Goal: Transaction & Acquisition: Purchase product/service

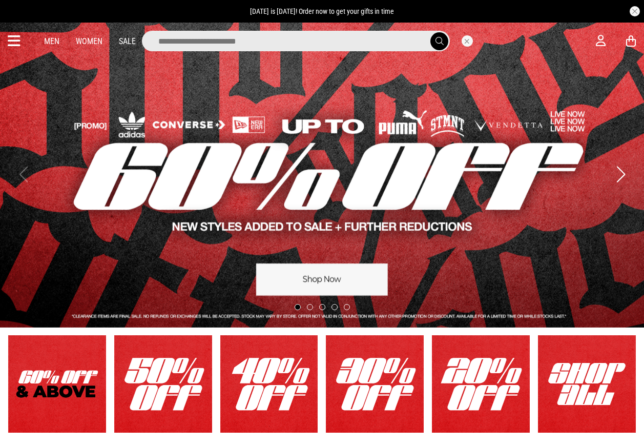
click at [571, 38] on div at bounding box center [313, 41] width 566 height 20
click at [353, 49] on input "search" at bounding box center [296, 41] width 308 height 20
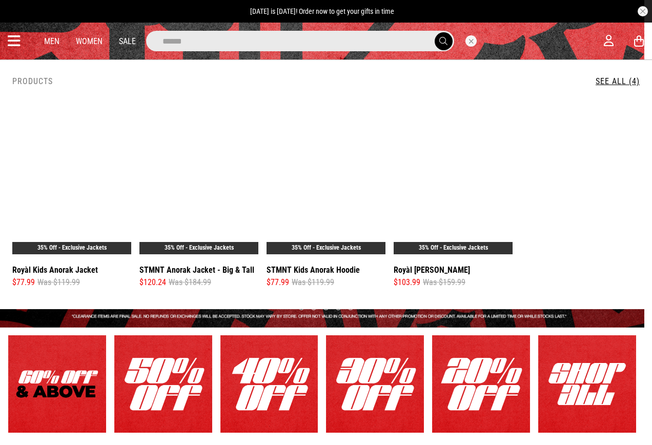
type input "******"
click at [435, 32] on button "submit" at bounding box center [444, 41] width 18 height 18
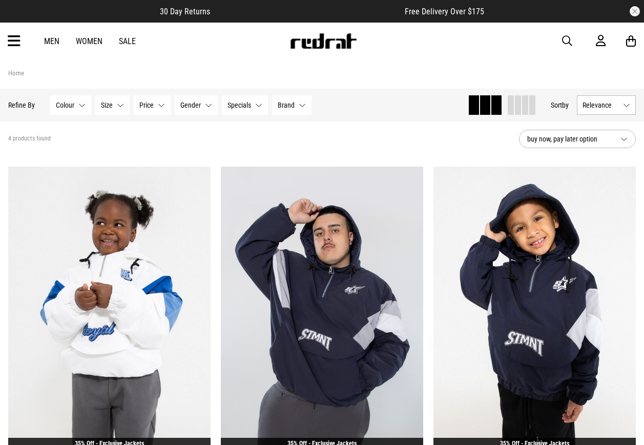
click at [567, 37] on span "button" at bounding box center [567, 41] width 10 height 12
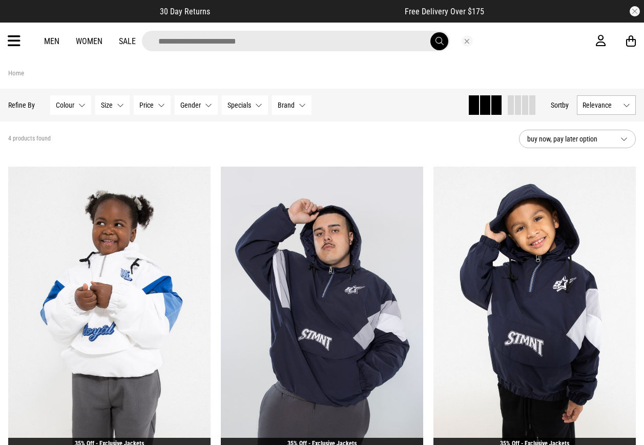
click at [279, 47] on input "search" at bounding box center [296, 41] width 308 height 20
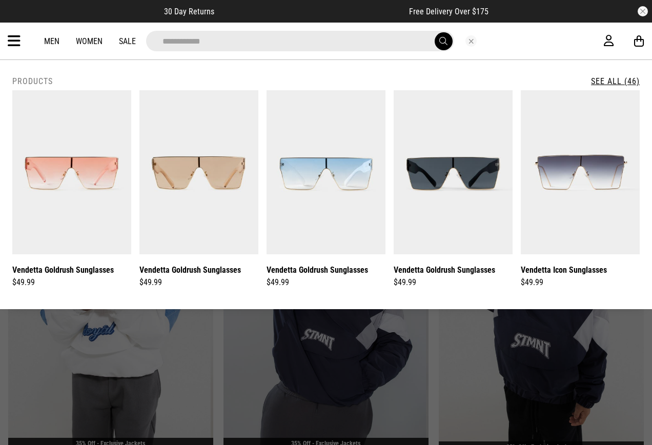
type input "**********"
click at [435, 32] on button "submit" at bounding box center [444, 41] width 18 height 18
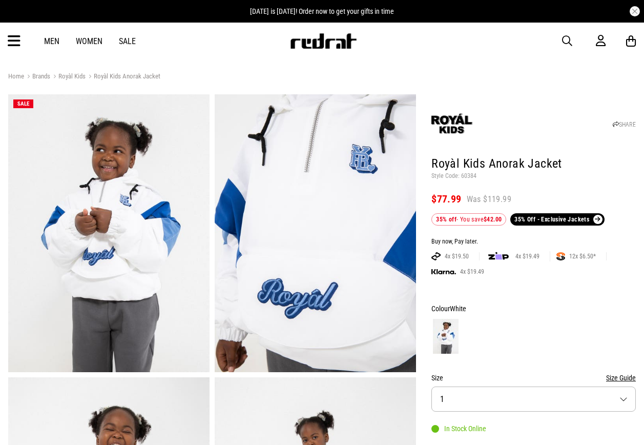
click at [467, 174] on p "Style Code: 60384" at bounding box center [533, 176] width 204 height 8
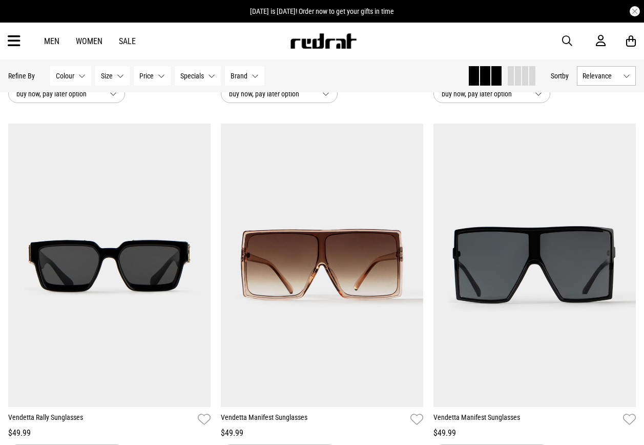
scroll to position [1127, 0]
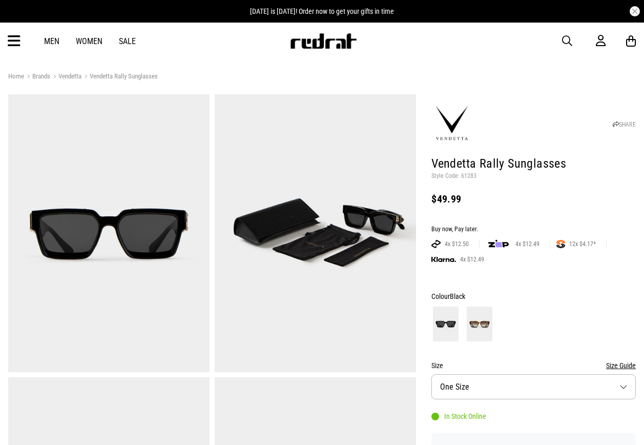
click at [467, 175] on p "Style Code: 61283" at bounding box center [533, 176] width 204 height 8
copy p "61283"
